Goal: Information Seeking & Learning: Learn about a topic

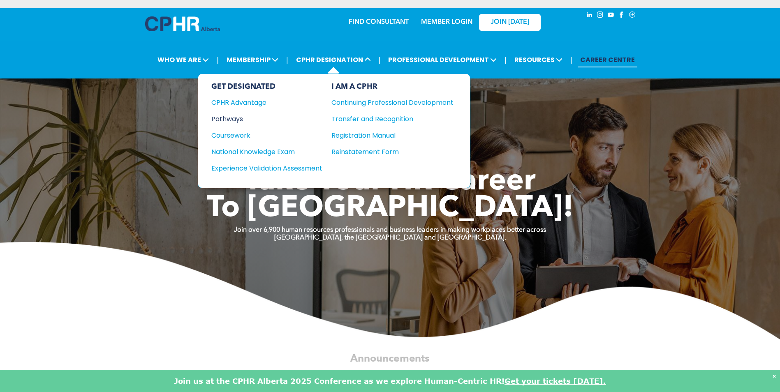
click at [241, 118] on div "Pathways" at bounding box center [261, 119] width 100 height 10
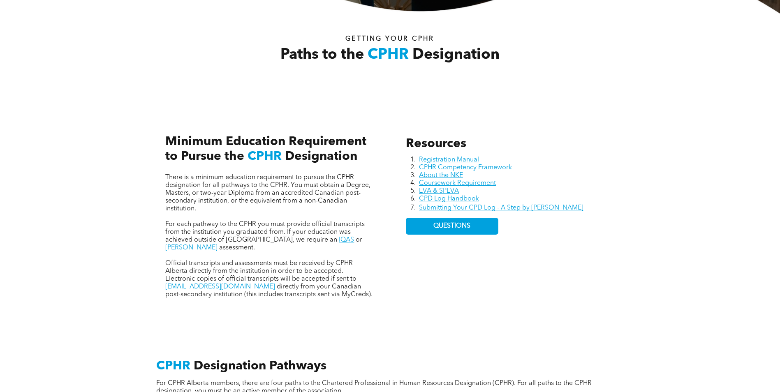
scroll to position [329, 0]
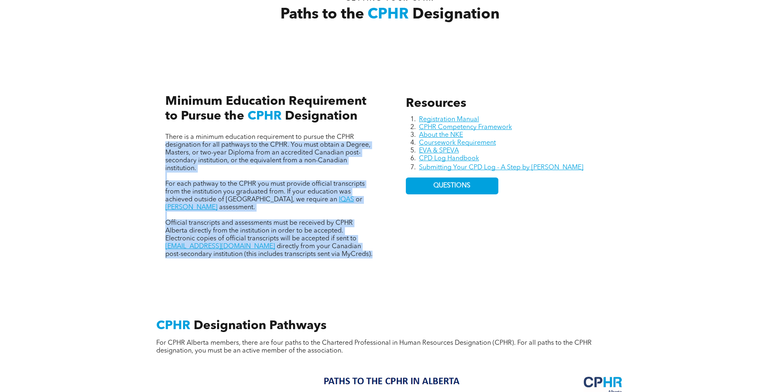
drag, startPoint x: 160, startPoint y: 97, endPoint x: 367, endPoint y: 131, distance: 210.0
click at [367, 131] on div "There is a minimum education requirement to pursue the CPHR designation for all…" at bounding box center [270, 168] width 222 height 194
drag, startPoint x: 367, startPoint y: 131, endPoint x: 342, endPoint y: 170, distance: 46.3
click at [342, 170] on p "There is a minimum education requirement to pursue the CPHR designation for all…" at bounding box center [269, 153] width 209 height 39
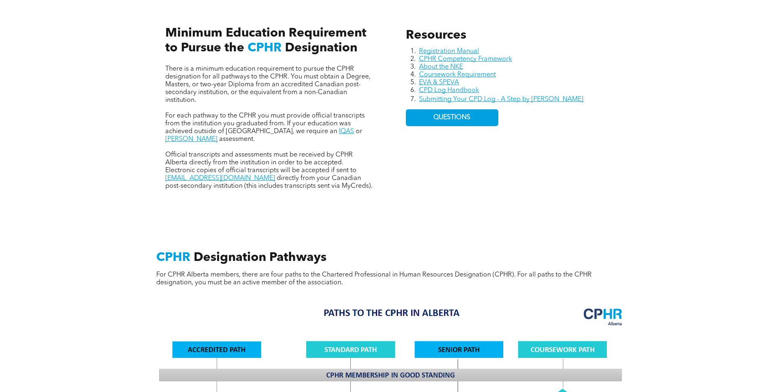
scroll to position [411, 0]
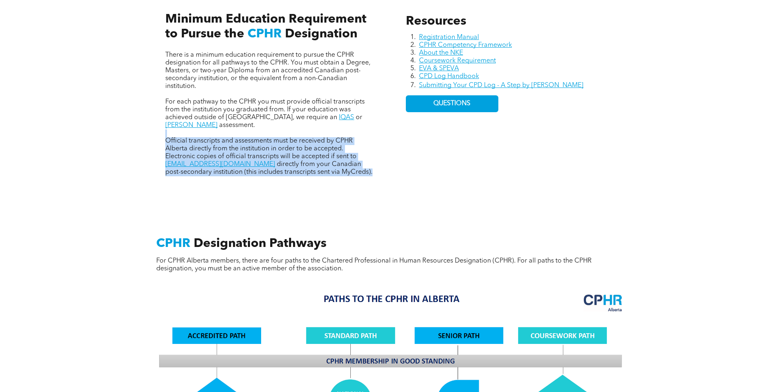
drag, startPoint x: 332, startPoint y: 172, endPoint x: 163, endPoint y: 126, distance: 175.2
click at [163, 126] on div "There is a minimum education requirement to pursue the CPHR designation for all…" at bounding box center [270, 86] width 222 height 194
drag, startPoint x: 163, startPoint y: 126, endPoint x: 147, endPoint y: 139, distance: 20.7
click at [147, 139] on div "Resources Registration Manual CPHR Competency Framework About the NKE Coursewor…" at bounding box center [391, 85] width 494 height 225
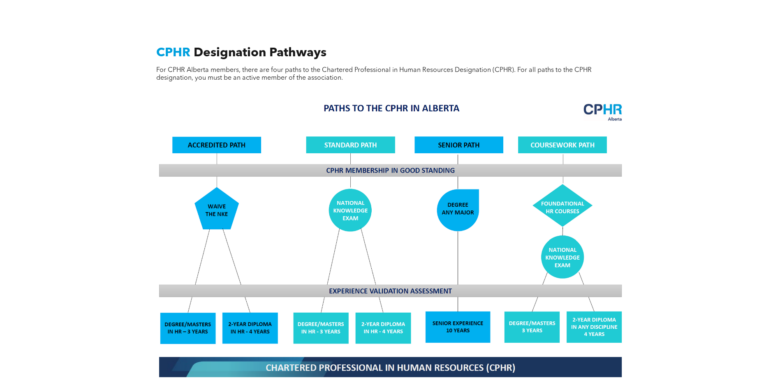
scroll to position [617, 0]
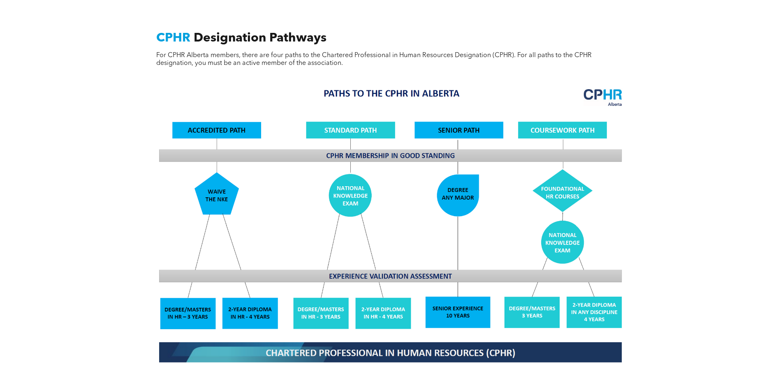
click at [116, 233] on div "CPHR Designation Pathways For CPHR Alberta members, there are four paths to the…" at bounding box center [390, 265] width 780 height 544
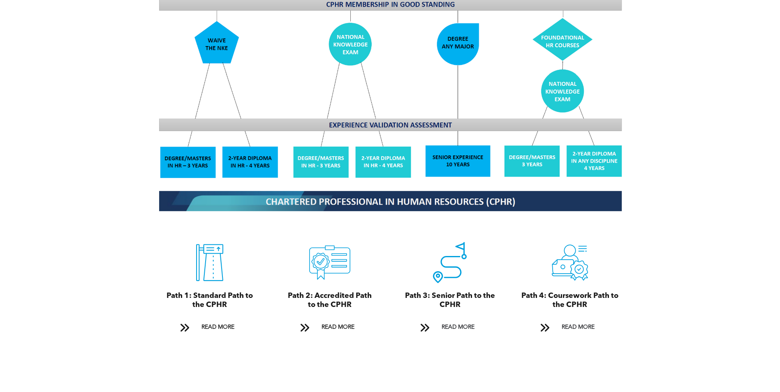
scroll to position [781, 0]
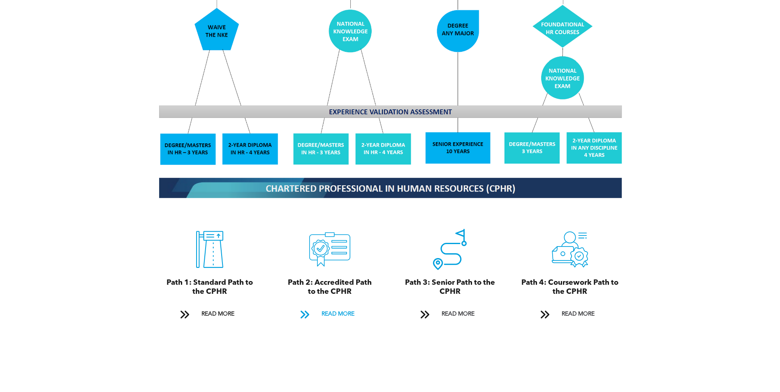
click at [334, 307] on span "READ MORE" at bounding box center [338, 314] width 39 height 15
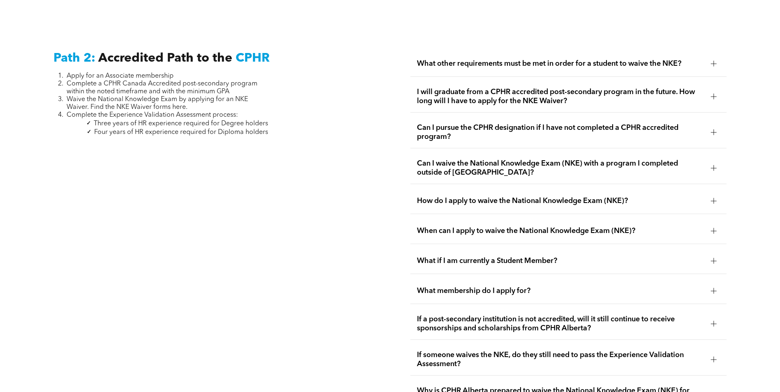
scroll to position [1344, 0]
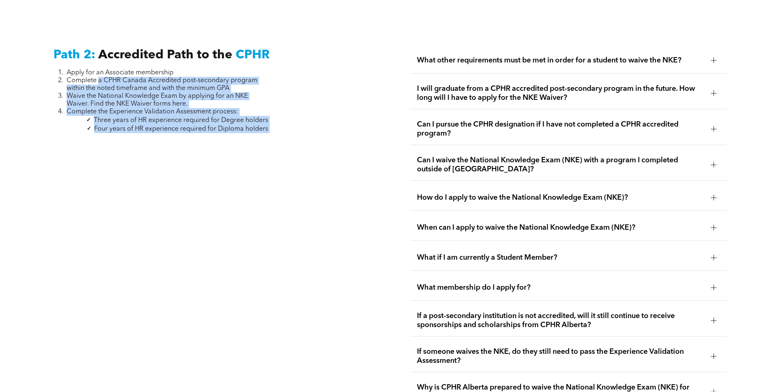
drag, startPoint x: 99, startPoint y: 69, endPoint x: 282, endPoint y: 122, distance: 190.6
click at [282, 122] on div "Path 2: Accredited Path to the CPHR Apply for an Associate membership Complete …" at bounding box center [211, 374] width 329 height 667
drag, startPoint x: 282, startPoint y: 122, endPoint x: 269, endPoint y: 132, distance: 16.1
click at [269, 140] on div at bounding box center [211, 143] width 316 height 7
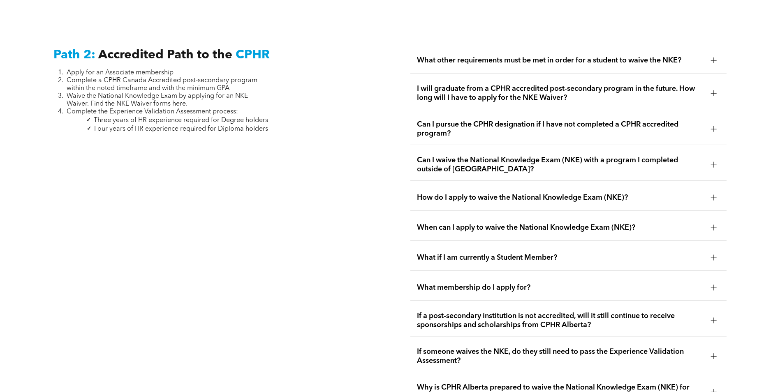
click at [481, 56] on span "What other requirements must be met in order for a student to waive the NKE?" at bounding box center [561, 60] width 288 height 9
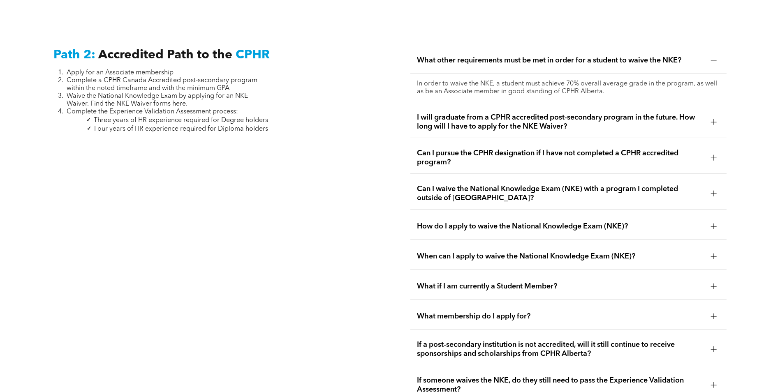
click at [481, 56] on span "What other requirements must be met in order for a student to waive the NKE?" at bounding box center [561, 60] width 288 height 9
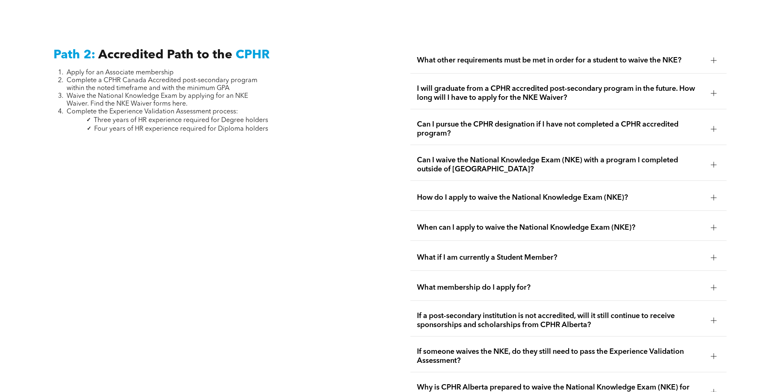
scroll to position [1385, 0]
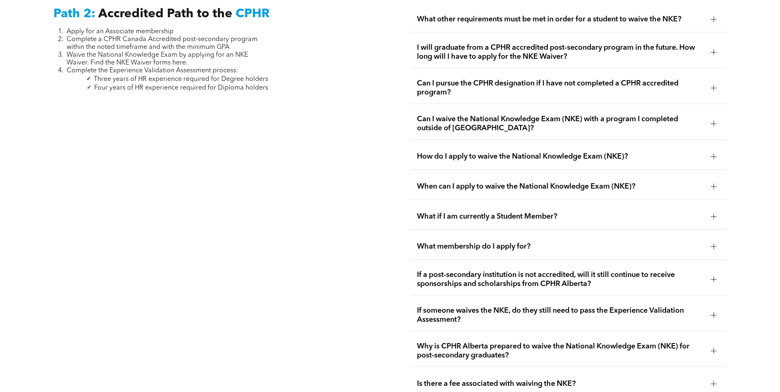
click at [489, 46] on span "I will graduate from a CPHR accredited post-secondary program in the future. Ho…" at bounding box center [561, 52] width 288 height 18
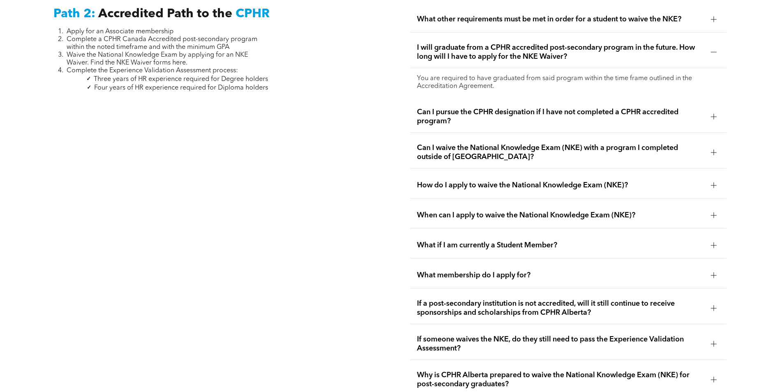
click at [489, 46] on span "I will graduate from a CPHR accredited post-secondary program in the future. Ho…" at bounding box center [561, 52] width 288 height 18
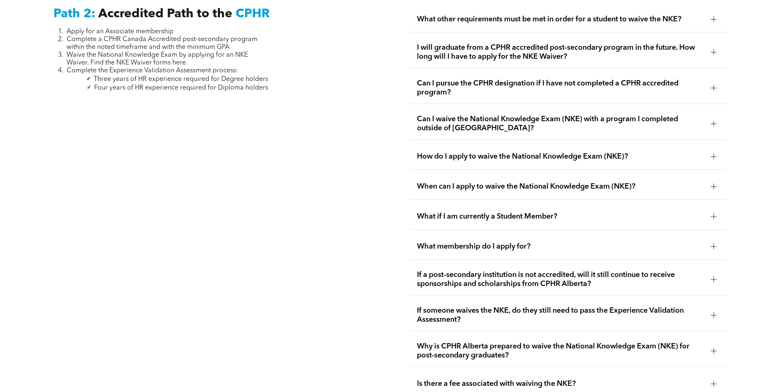
click at [508, 115] on span "Can I waive the National Knowledge Exam (NKE) with a program I completed outsid…" at bounding box center [561, 124] width 288 height 18
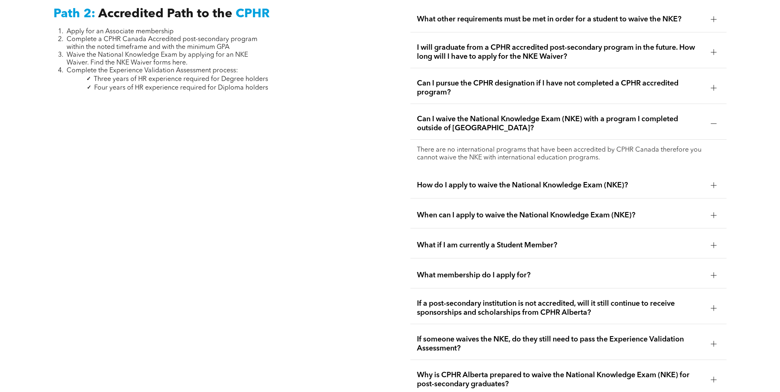
click at [508, 115] on span "Can I waive the National Knowledge Exam (NKE) with a program I completed outsid…" at bounding box center [561, 124] width 288 height 18
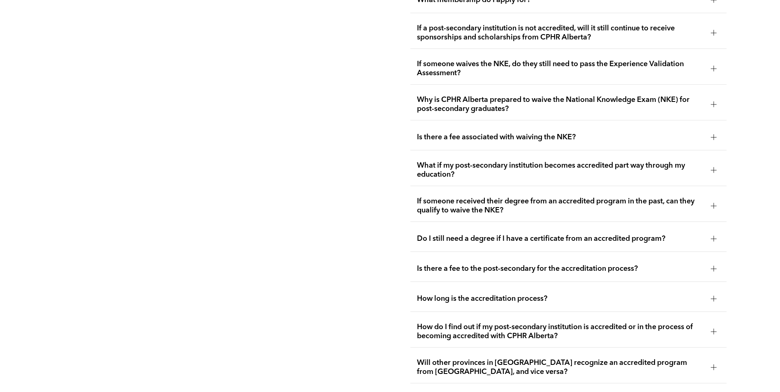
scroll to position [1673, 0]
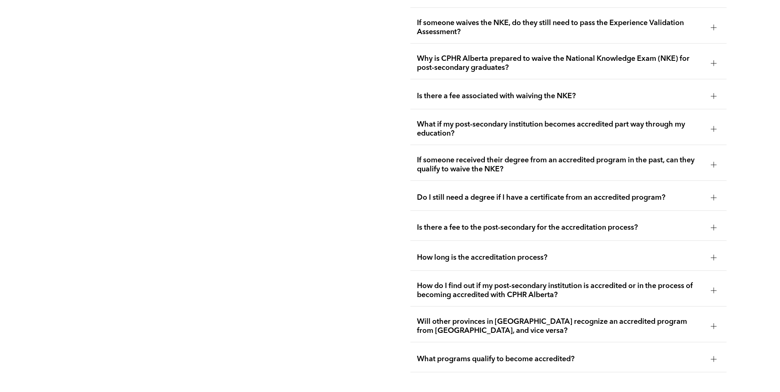
click at [445, 54] on span "Why is CPHR Alberta prepared to waive the National Knowledge Exam (NKE) for pos…" at bounding box center [561, 63] width 288 height 18
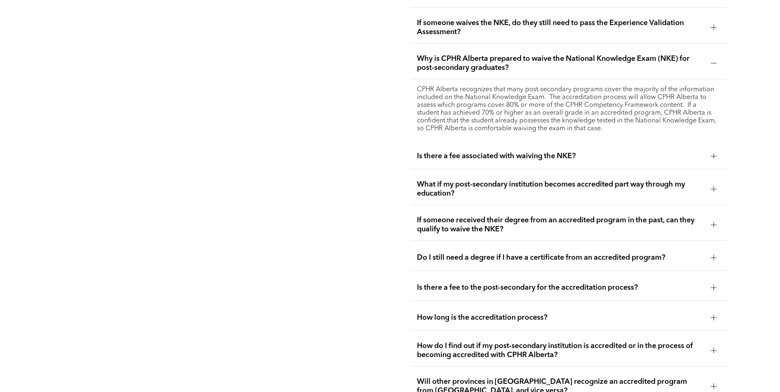
click at [352, 199] on div "Path 2: Accredited Path to the CPHR Apply for an Associate membership Complete …" at bounding box center [211, 75] width 329 height 727
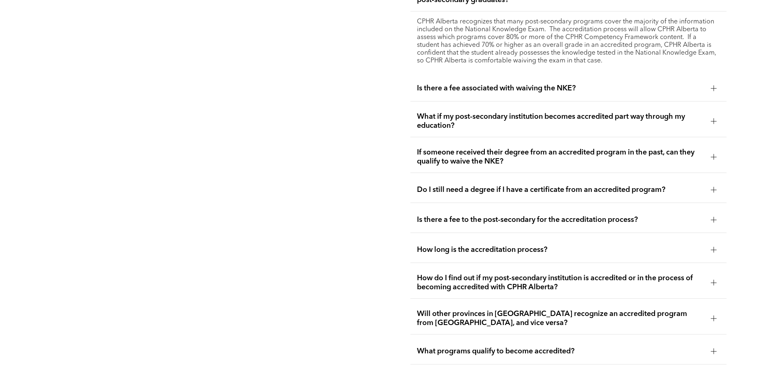
scroll to position [1755, 0]
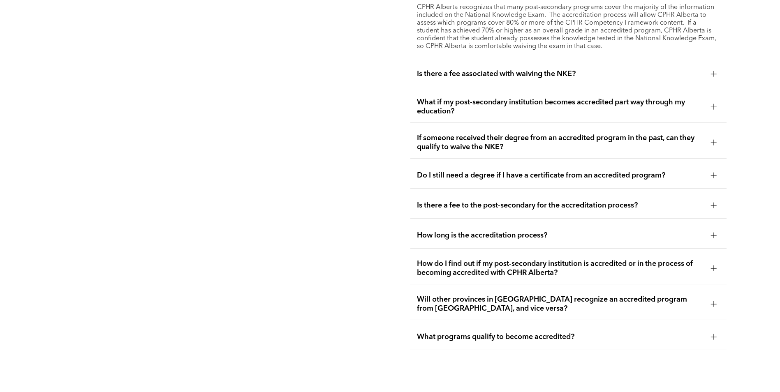
click at [453, 98] on span "What if my post-secondary institution becomes accredited part way through my ed…" at bounding box center [561, 107] width 288 height 18
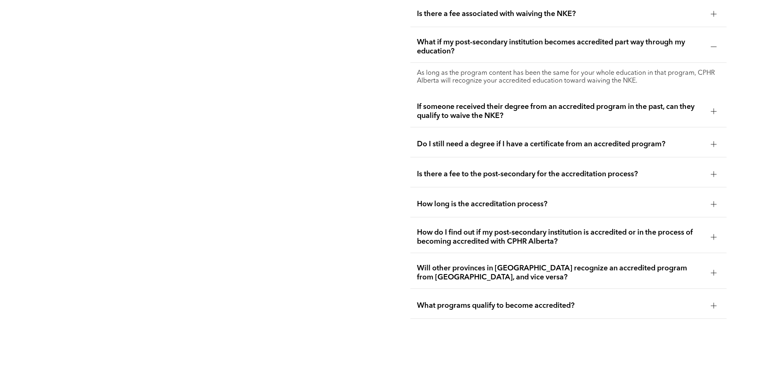
click at [475, 38] on span "What if my post-secondary institution becomes accredited part way through my ed…" at bounding box center [561, 47] width 288 height 18
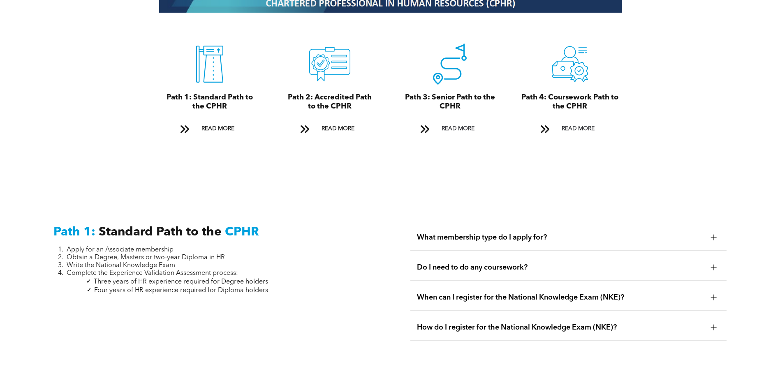
scroll to position [1056, 0]
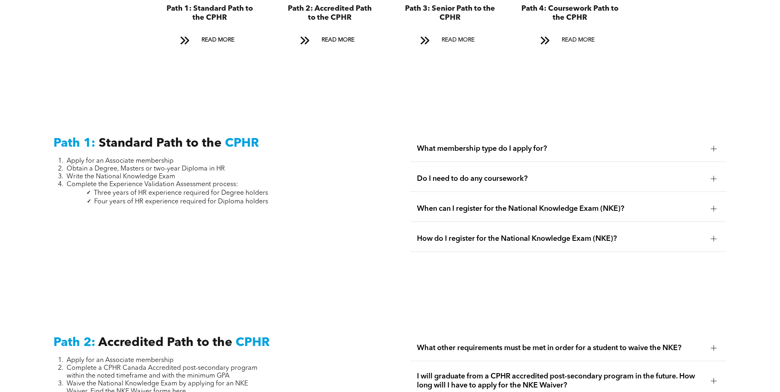
click at [446, 174] on span "Do I need to do any coursework?" at bounding box center [561, 178] width 288 height 9
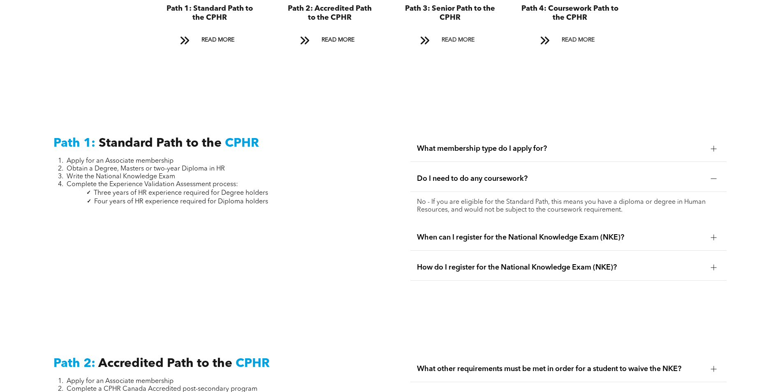
click at [446, 174] on span "Do I need to do any coursework?" at bounding box center [561, 178] width 288 height 9
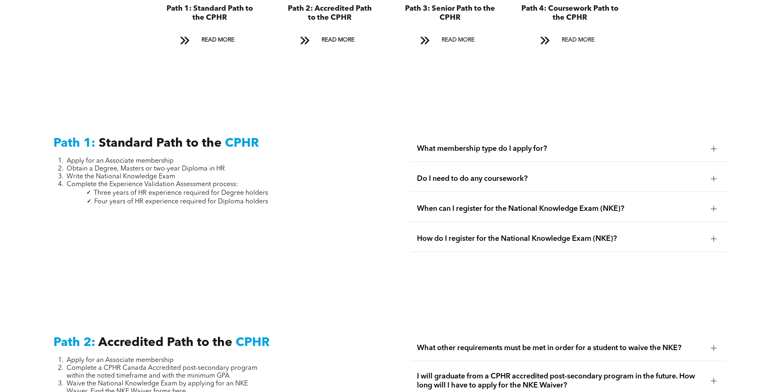
click at [350, 223] on div "Path 1: Standard Path to the CPHR Apply for an Associate membership Obtain a De…" at bounding box center [211, 198] width 329 height 137
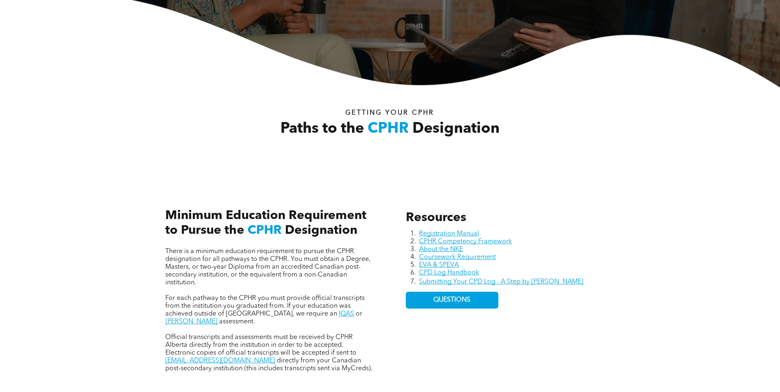
scroll to position [233, 0]
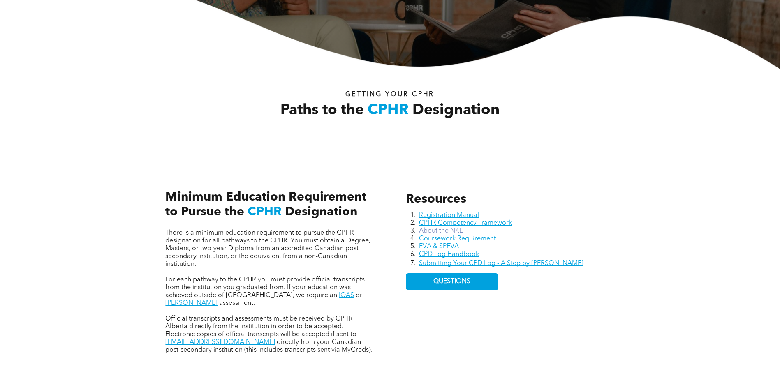
click at [457, 232] on link "About the NKE" at bounding box center [441, 231] width 44 height 7
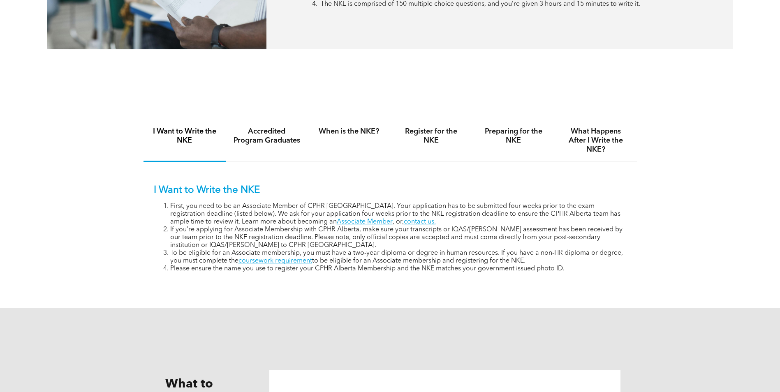
scroll to position [535, 0]
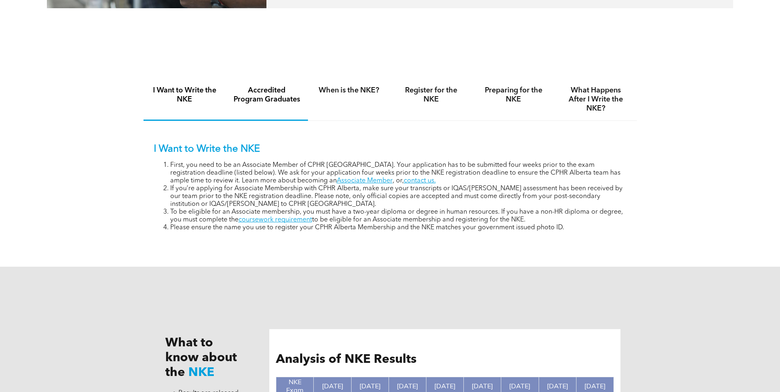
click at [273, 102] on h4 "Accredited Program Graduates" at bounding box center [266, 95] width 67 height 18
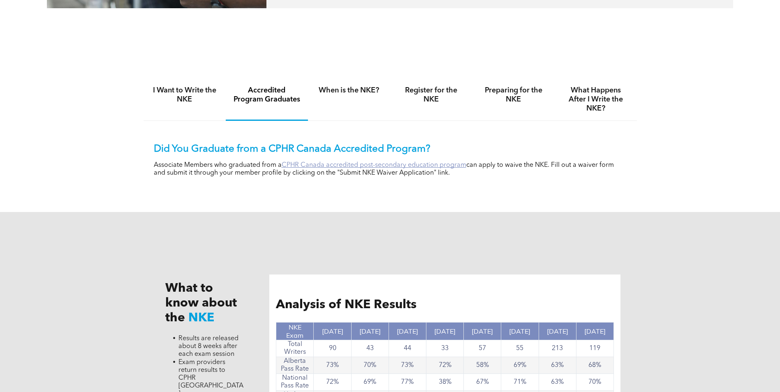
click at [299, 165] on link "CPHR Canada accredited post-secondary education program" at bounding box center [374, 165] width 185 height 7
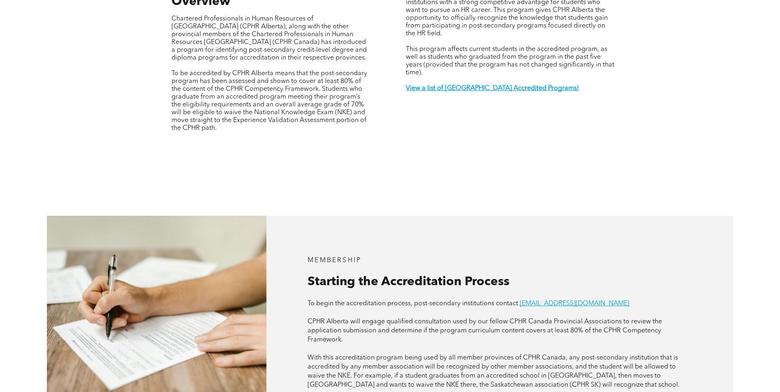
scroll to position [329, 0]
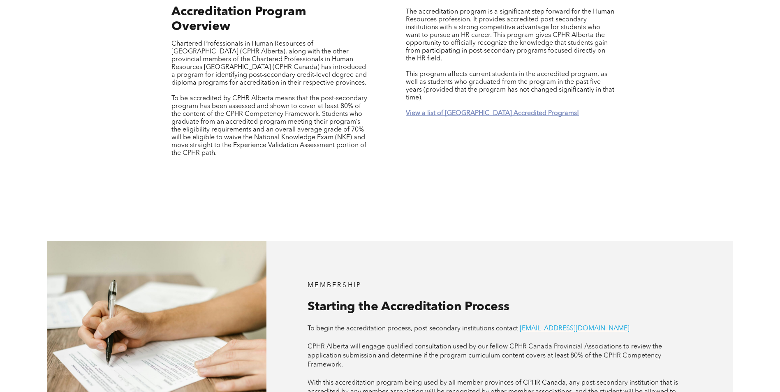
click at [464, 110] on strong "View a list of Alberta Accredited Programs!" at bounding box center [492, 113] width 173 height 7
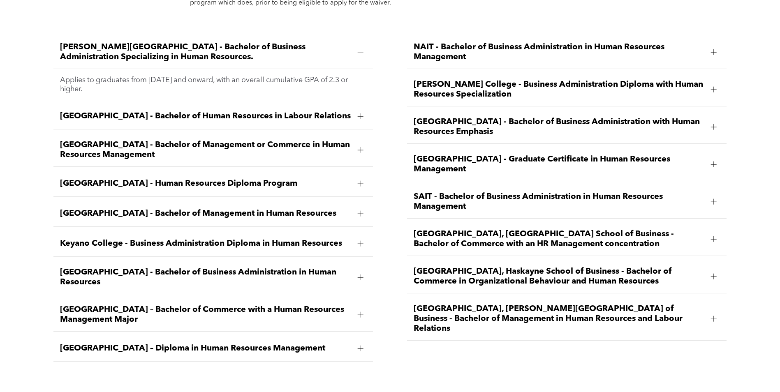
scroll to position [1294, 0]
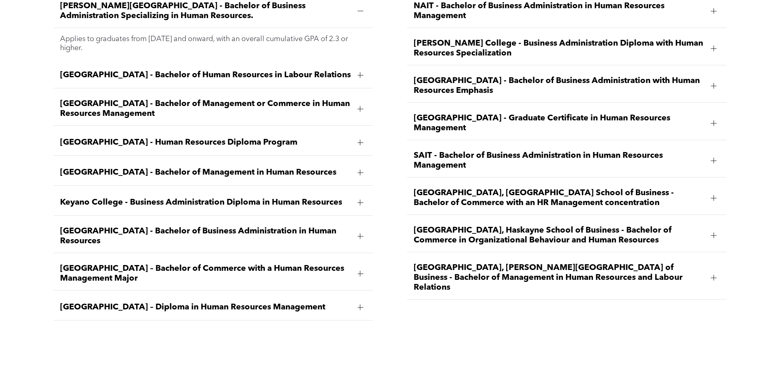
click at [314, 303] on span "MacEwan University – Diploma in Human Resources Management" at bounding box center [205, 308] width 291 height 10
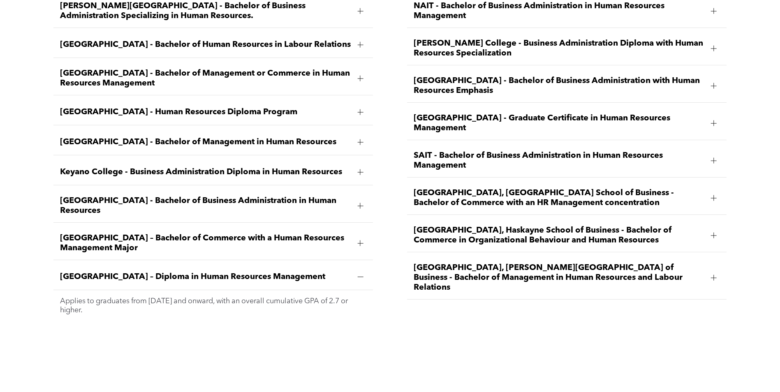
click at [324, 272] on span "MacEwan University – Diploma in Human Resources Management" at bounding box center [205, 277] width 291 height 10
click at [582, 188] on span "University of Alberta, Alberta School of Business - Bachelor of Commerce with a…" at bounding box center [559, 198] width 291 height 20
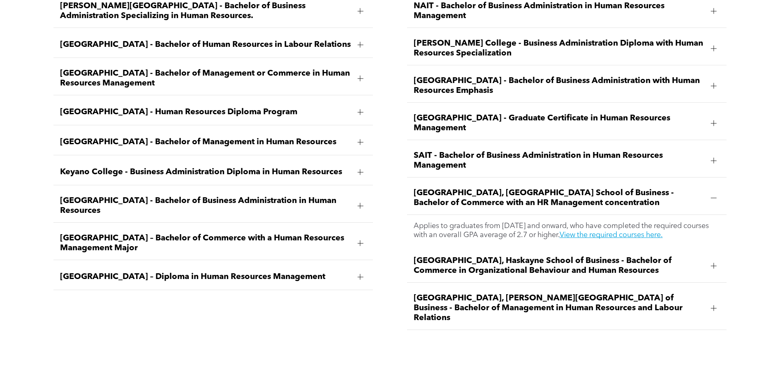
click at [357, 237] on div at bounding box center [360, 243] width 12 height 12
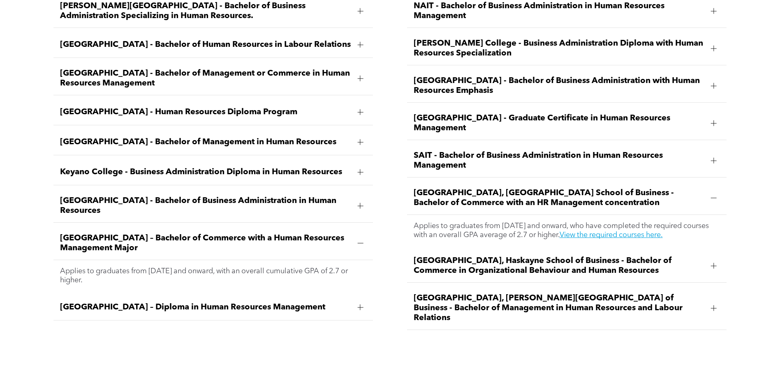
click at [357, 237] on div at bounding box center [360, 243] width 12 height 12
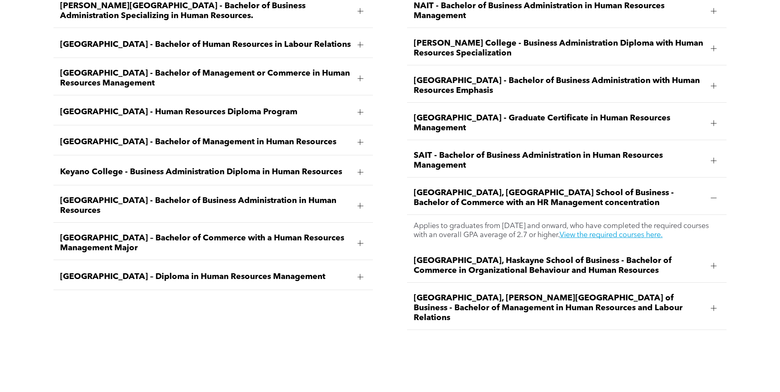
click at [347, 272] on span "MacEwan University – Diploma in Human Resources Management" at bounding box center [205, 277] width 291 height 10
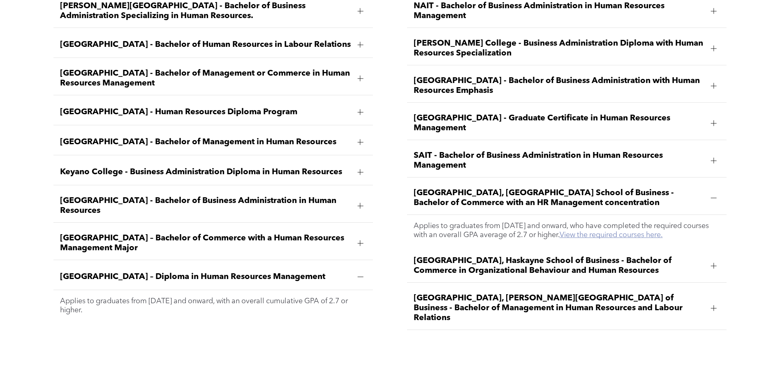
click at [663, 232] on link "View the required courses here." at bounding box center [611, 235] width 103 height 7
click at [708, 192] on div at bounding box center [714, 198] width 12 height 12
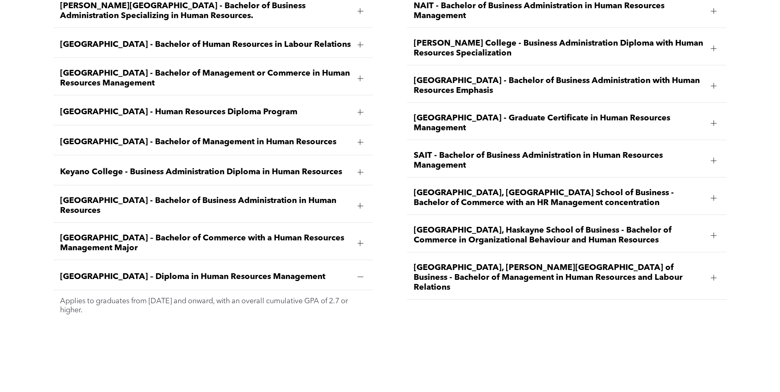
click at [298, 335] on div "Ambrose University - Bachelor of Business Administration Specializing in Human …" at bounding box center [390, 165] width 780 height 371
click at [260, 234] on span "MacEwan University – Bachelor of Commerce with a Human Resources Management Maj…" at bounding box center [205, 244] width 291 height 20
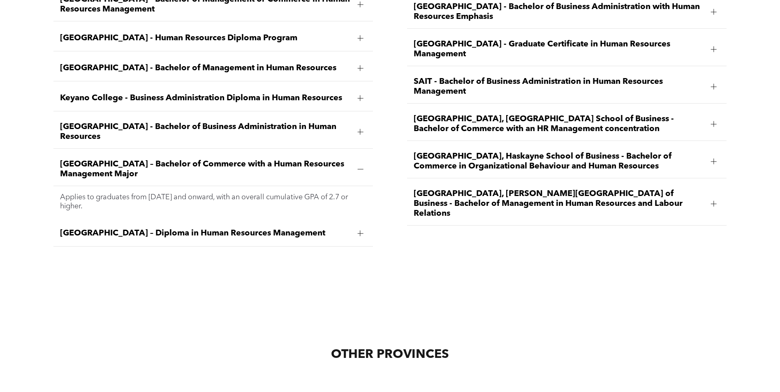
scroll to position [1376, 0]
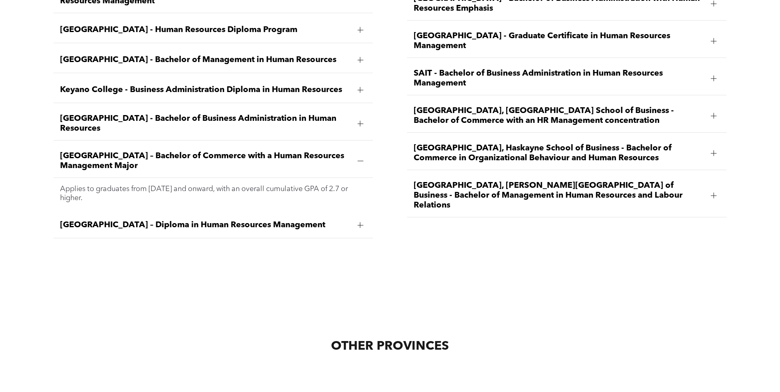
click at [357, 219] on div at bounding box center [360, 225] width 12 height 12
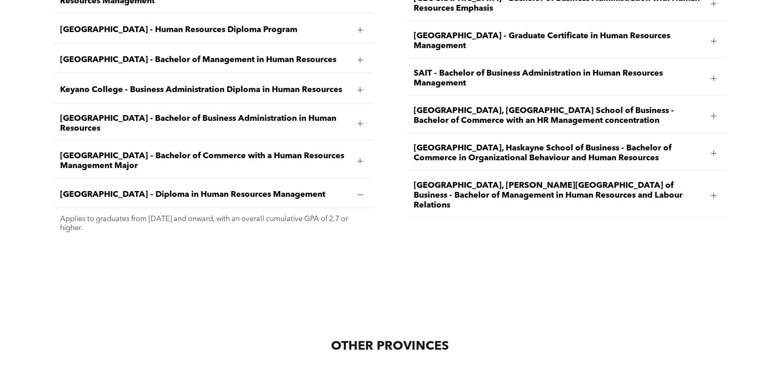
click at [717, 110] on div at bounding box center [714, 116] width 12 height 12
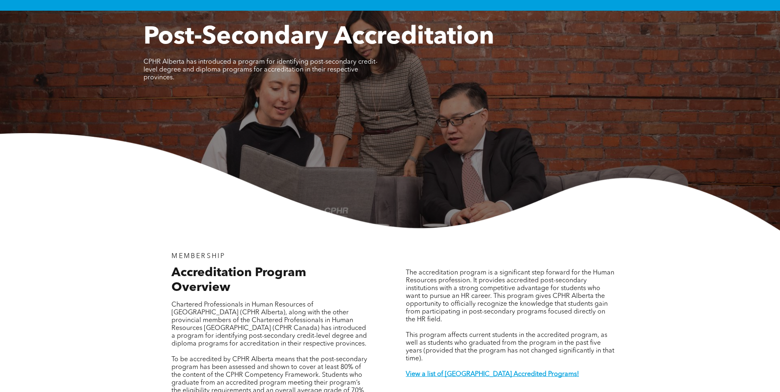
scroll to position [0, 0]
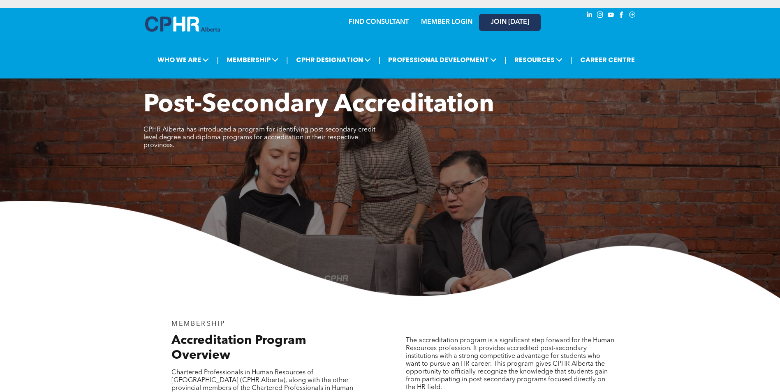
click at [533, 20] on link "JOIN [DATE]" at bounding box center [510, 22] width 62 height 17
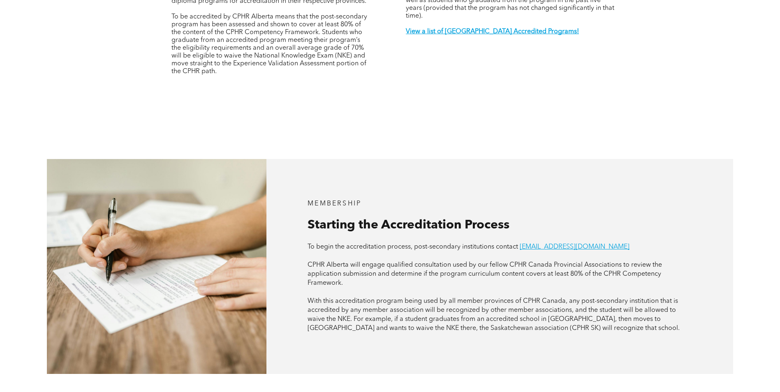
scroll to position [411, 0]
click at [488, 299] on span "With this accreditation program being used by all member provinces of CPHR Cana…" at bounding box center [494, 315] width 372 height 34
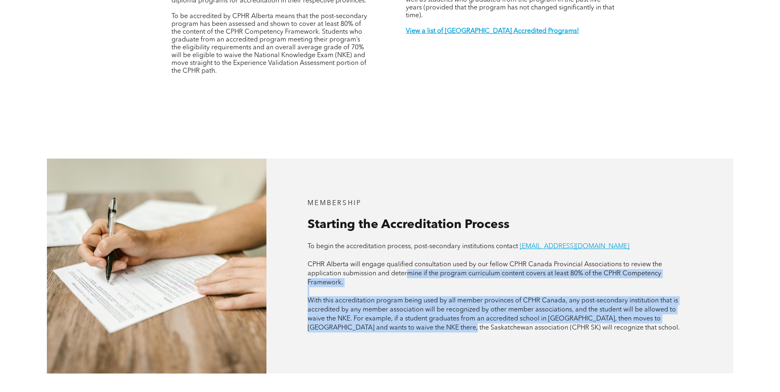
drag, startPoint x: 424, startPoint y: 311, endPoint x: 406, endPoint y: 250, distance: 63.4
click at [406, 250] on div "MEMBERSHIP Starting the Accreditation Process To begin the accreditation proces…" at bounding box center [500, 266] width 467 height 215
drag, startPoint x: 406, startPoint y: 250, endPoint x: 422, endPoint y: 292, distance: 45.3
click at [422, 298] on span "With this accreditation program being used by all member provinces of CPHR Cana…" at bounding box center [494, 315] width 372 height 34
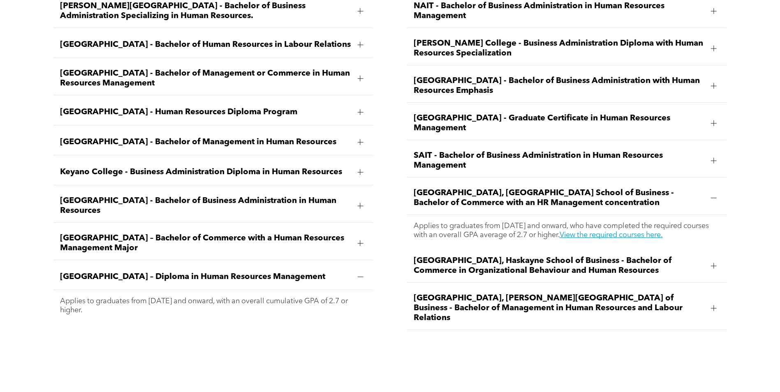
scroll to position [1275, 0]
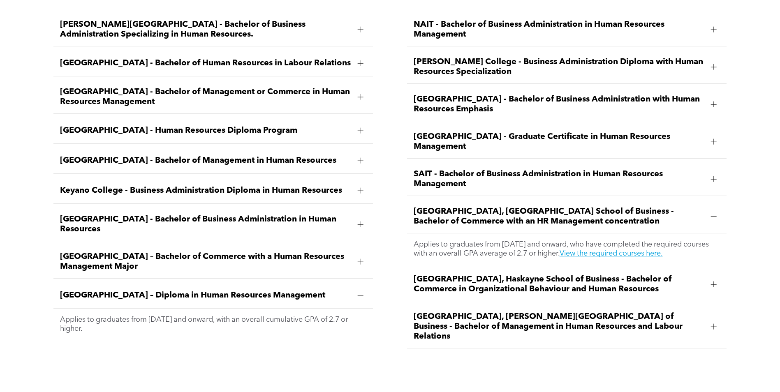
click at [352, 246] on div "MacEwan University – Bachelor of Commerce with a Human Resources Management Maj…" at bounding box center [213, 262] width 320 height 33
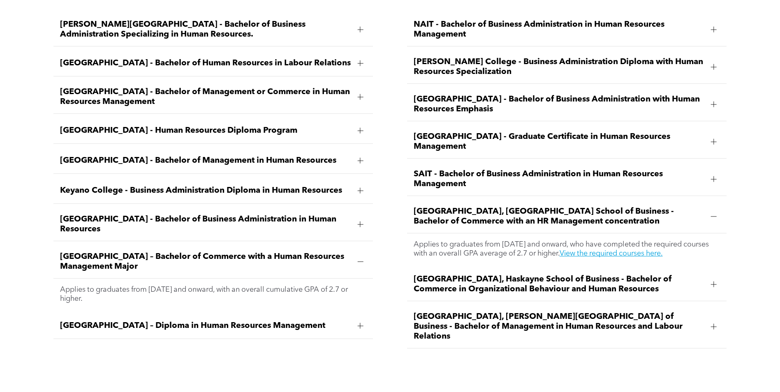
click at [357, 256] on div at bounding box center [360, 262] width 12 height 12
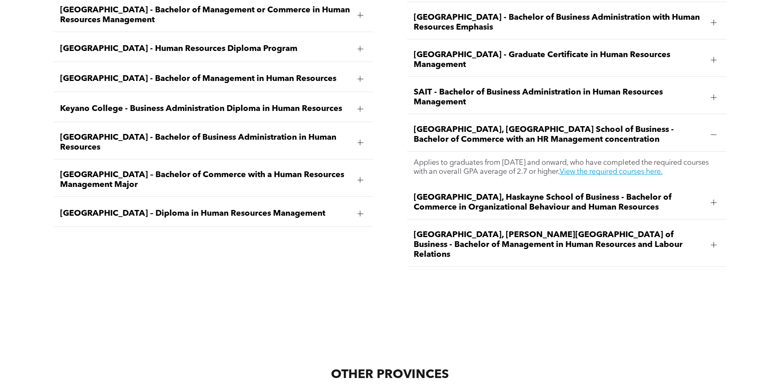
scroll to position [1357, 0]
click at [359, 211] on div at bounding box center [360, 214] width 6 height 6
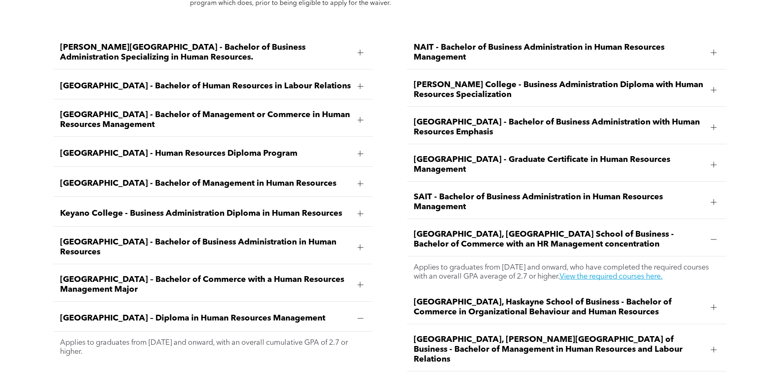
scroll to position [1275, 0]
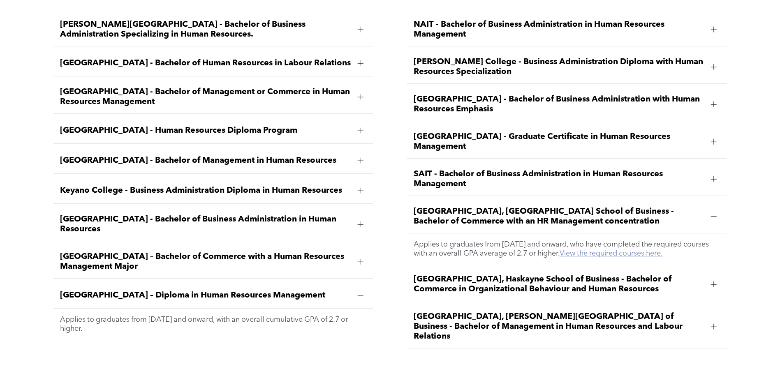
click at [632, 250] on link "View the required courses here." at bounding box center [611, 253] width 103 height 7
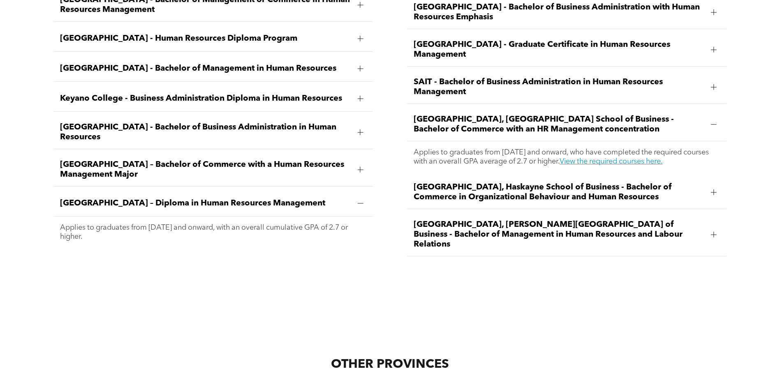
scroll to position [1357, 0]
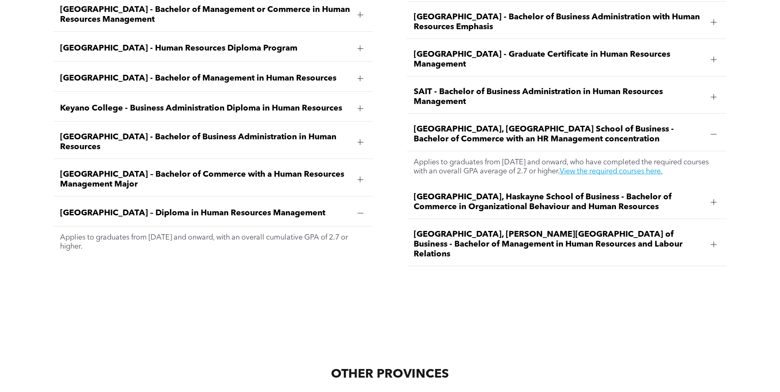
click at [707, 118] on div "University of Alberta, Alberta School of Business - Bachelor of Commerce with a…" at bounding box center [567, 134] width 320 height 33
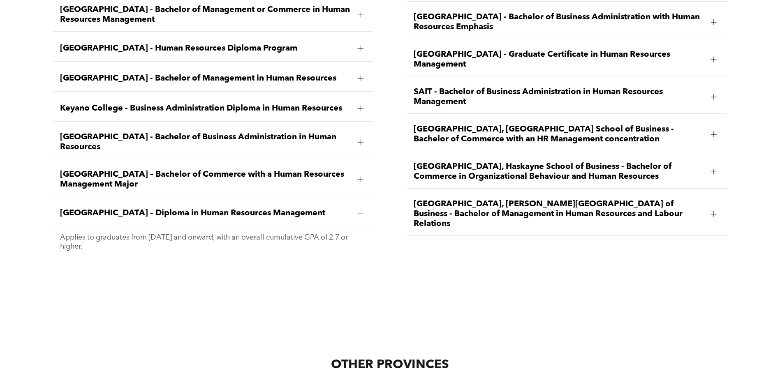
click at [362, 211] on div at bounding box center [360, 214] width 6 height 6
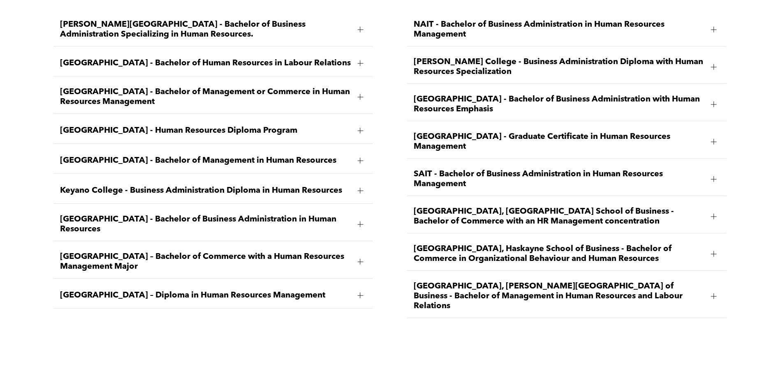
scroll to position [1234, 0]
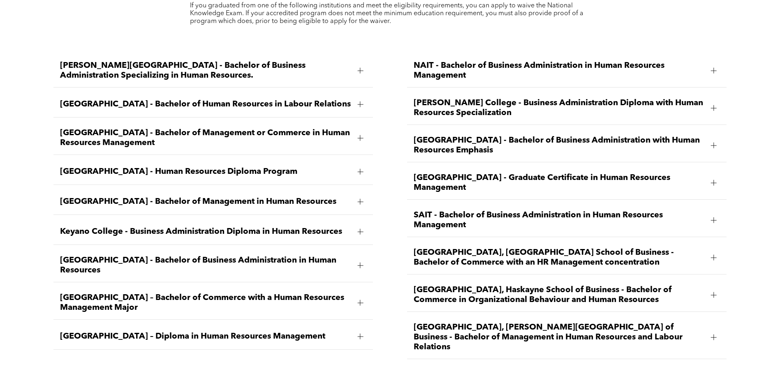
click at [477, 173] on span "Red Deer Polytechnic - Graduate Certificate in Human Resources Management" at bounding box center [559, 183] width 291 height 20
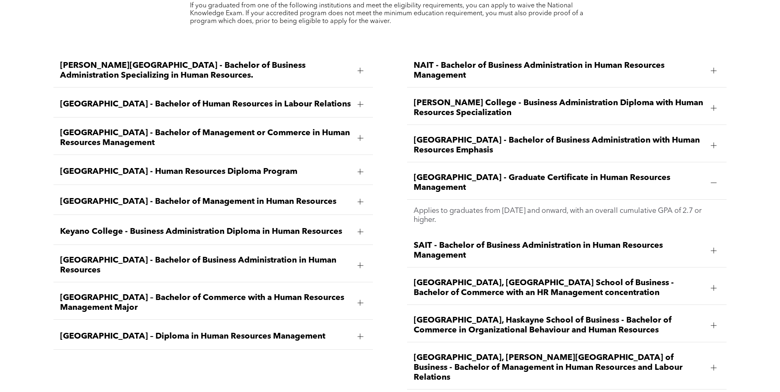
click at [556, 173] on span "Red Deer Polytechnic - Graduate Certificate in Human Resources Management" at bounding box center [559, 183] width 291 height 20
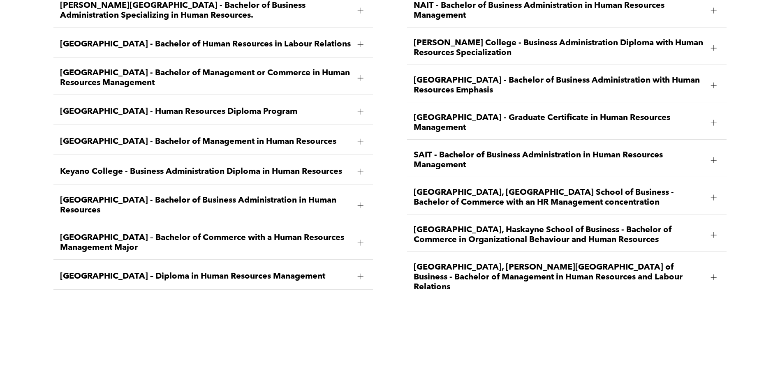
scroll to position [1275, 0]
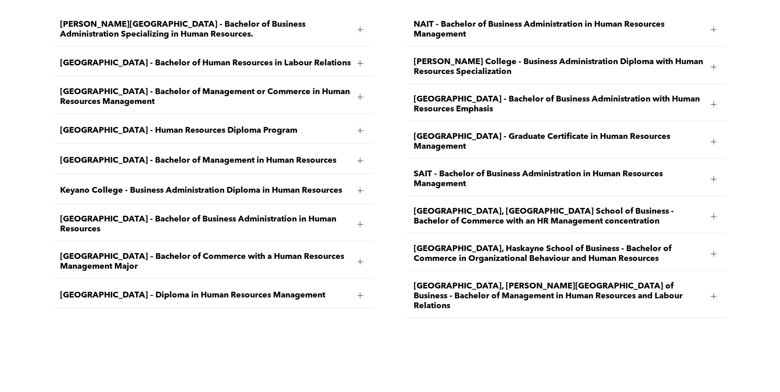
click at [357, 290] on div at bounding box center [360, 296] width 12 height 12
click at [662, 244] on span "University of Calgary, Haskayne School of Business - Bachelor of Commerce in Or…" at bounding box center [559, 254] width 291 height 20
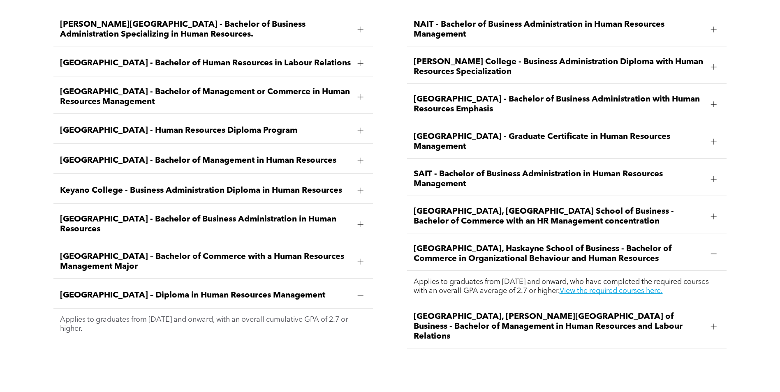
click at [663, 312] on span "University of Lethbridge, Dhillon School of Business - Bachelor of Management i…" at bounding box center [559, 327] width 291 height 30
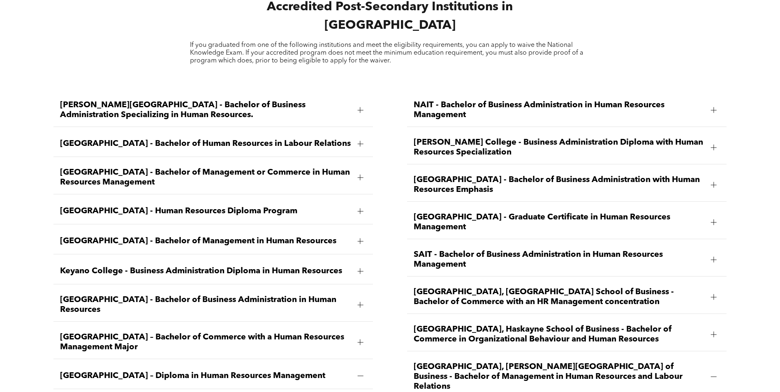
scroll to position [1193, 0]
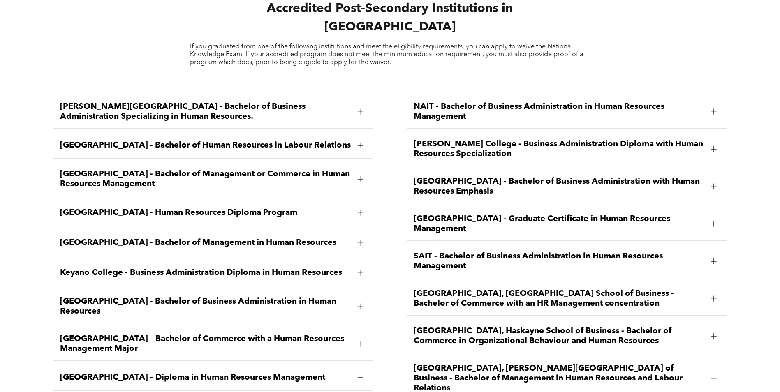
click at [536, 214] on span "Red Deer Polytechnic - Graduate Certificate in Human Resources Management" at bounding box center [559, 224] width 291 height 20
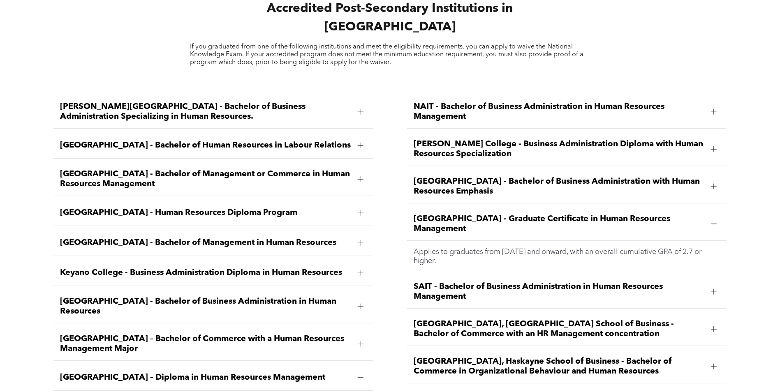
click at [536, 177] on span "Northwestern Polytechnic - Bachelor of Business Administration with Human Resou…" at bounding box center [559, 187] width 291 height 20
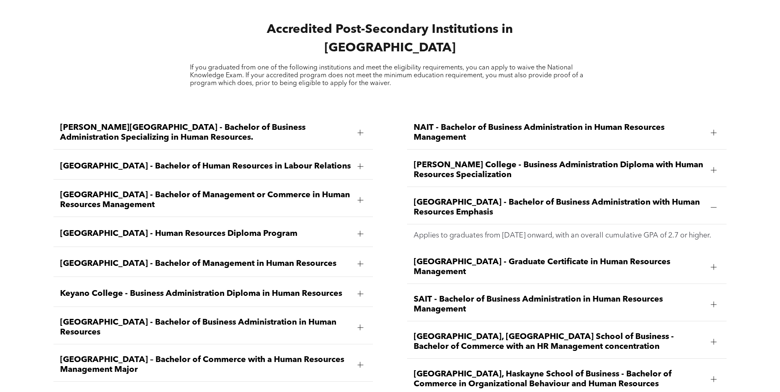
scroll to position [1152, 0]
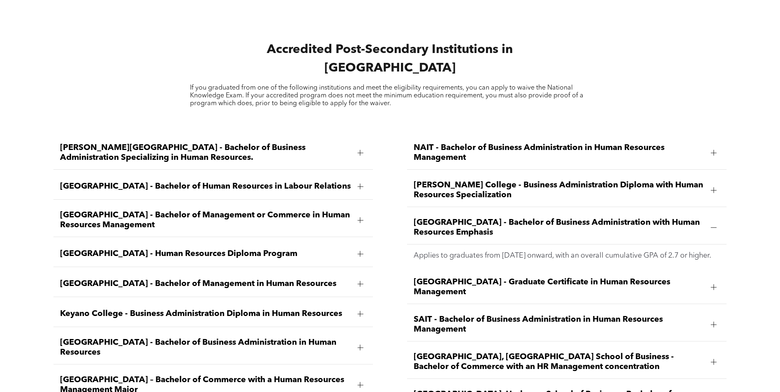
click at [530, 181] on span "Norquest College - Business Administration Diploma with Human Resources Special…" at bounding box center [559, 191] width 291 height 20
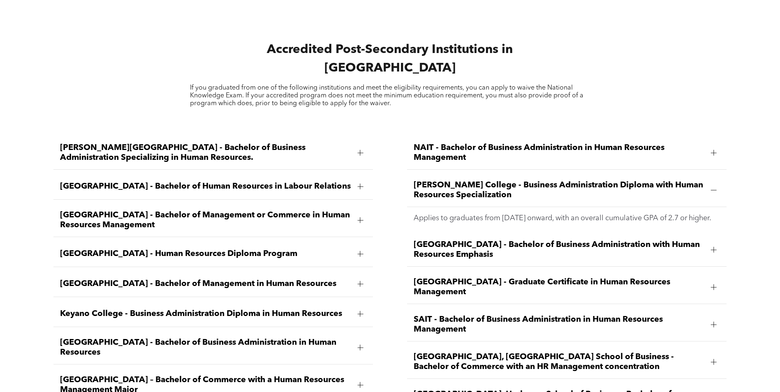
click at [543, 143] on span "NAIT - Bachelor of Business Administration in Human Resources Management" at bounding box center [559, 153] width 291 height 20
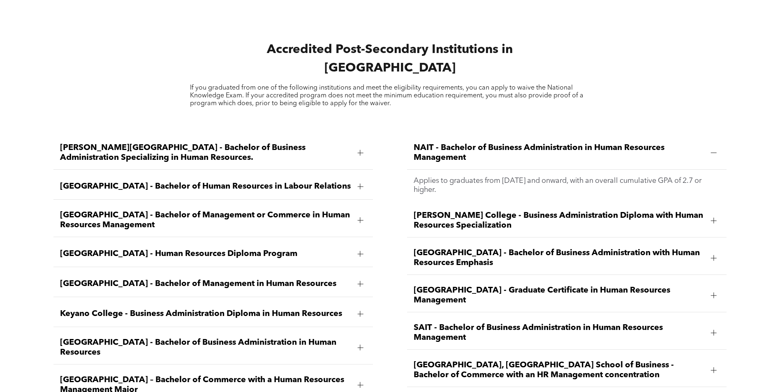
click at [306, 211] on span "Athabasca University - Bachelor of Management or Commerce in Human Resources Ma…" at bounding box center [205, 221] width 291 height 20
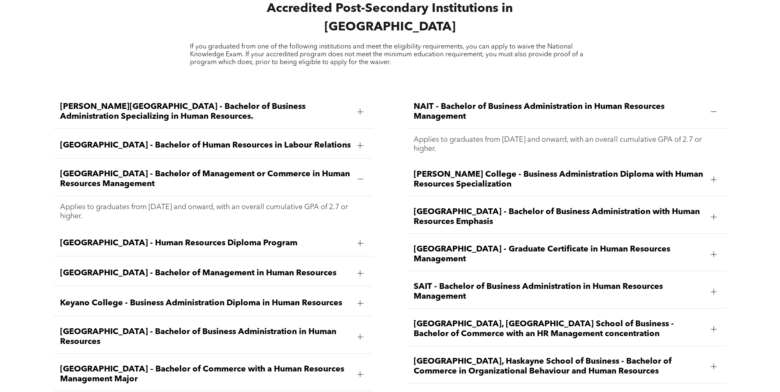
scroll to position [1234, 0]
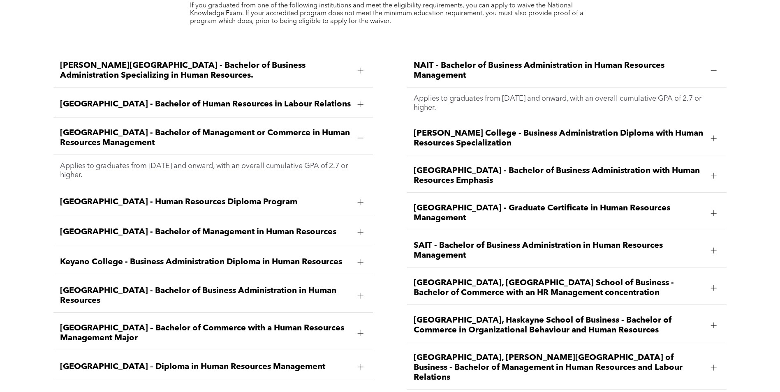
click at [198, 362] on span "MacEwan University – Diploma in Human Resources Management" at bounding box center [205, 367] width 291 height 10
